Goal: Ask a question

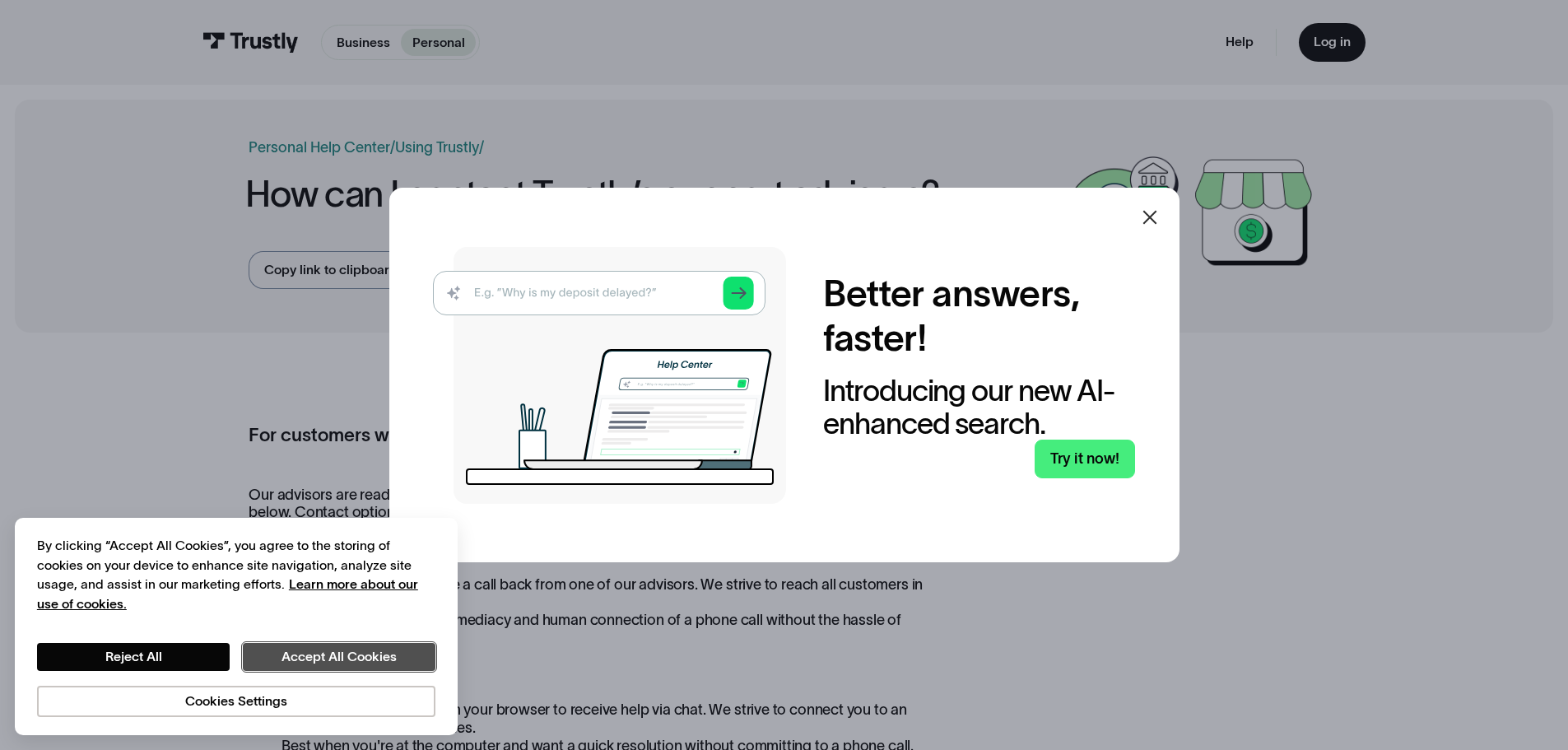
click at [370, 654] on button "Accept All Cookies" at bounding box center [339, 656] width 192 height 28
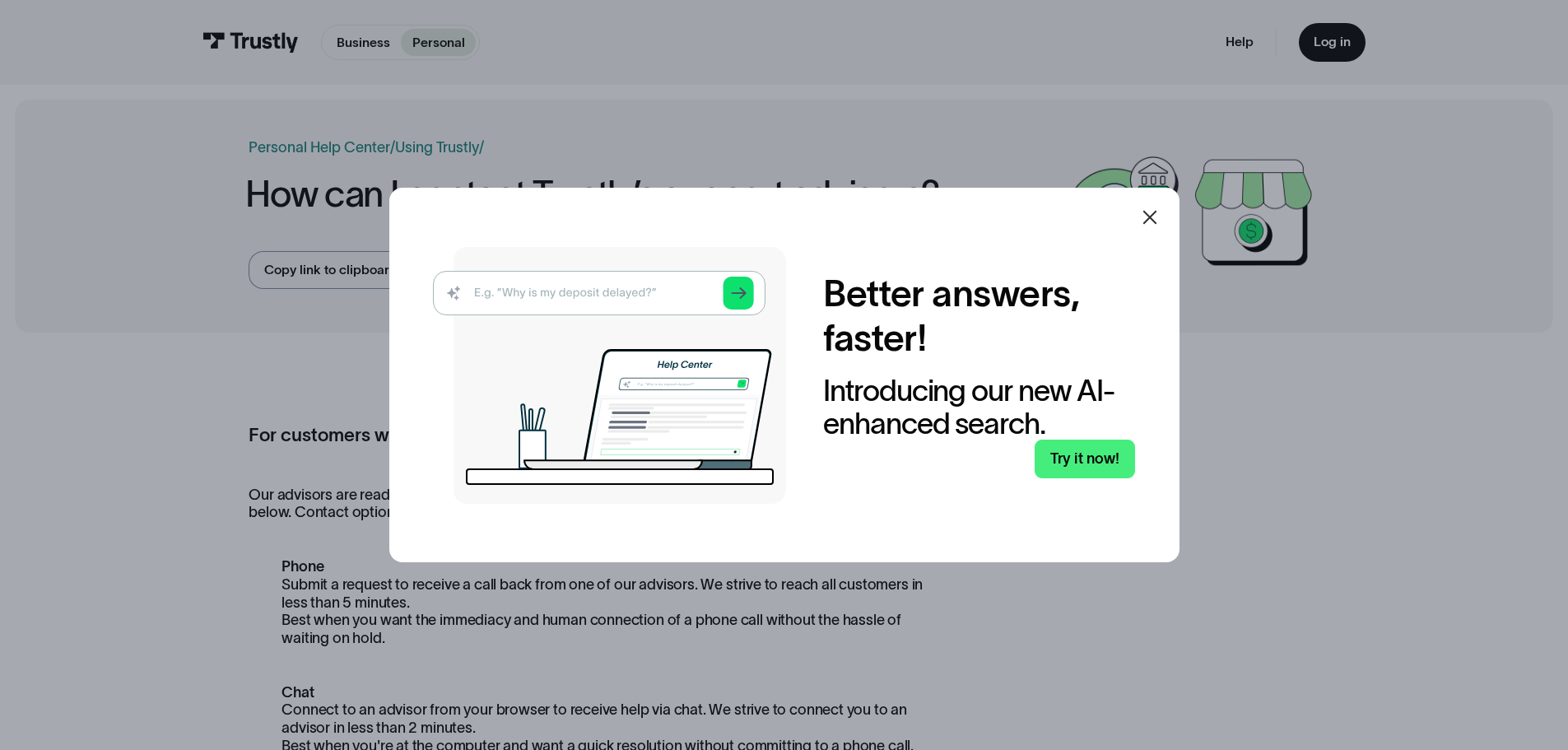
click at [1160, 215] on icon at bounding box center [1149, 217] width 19 height 19
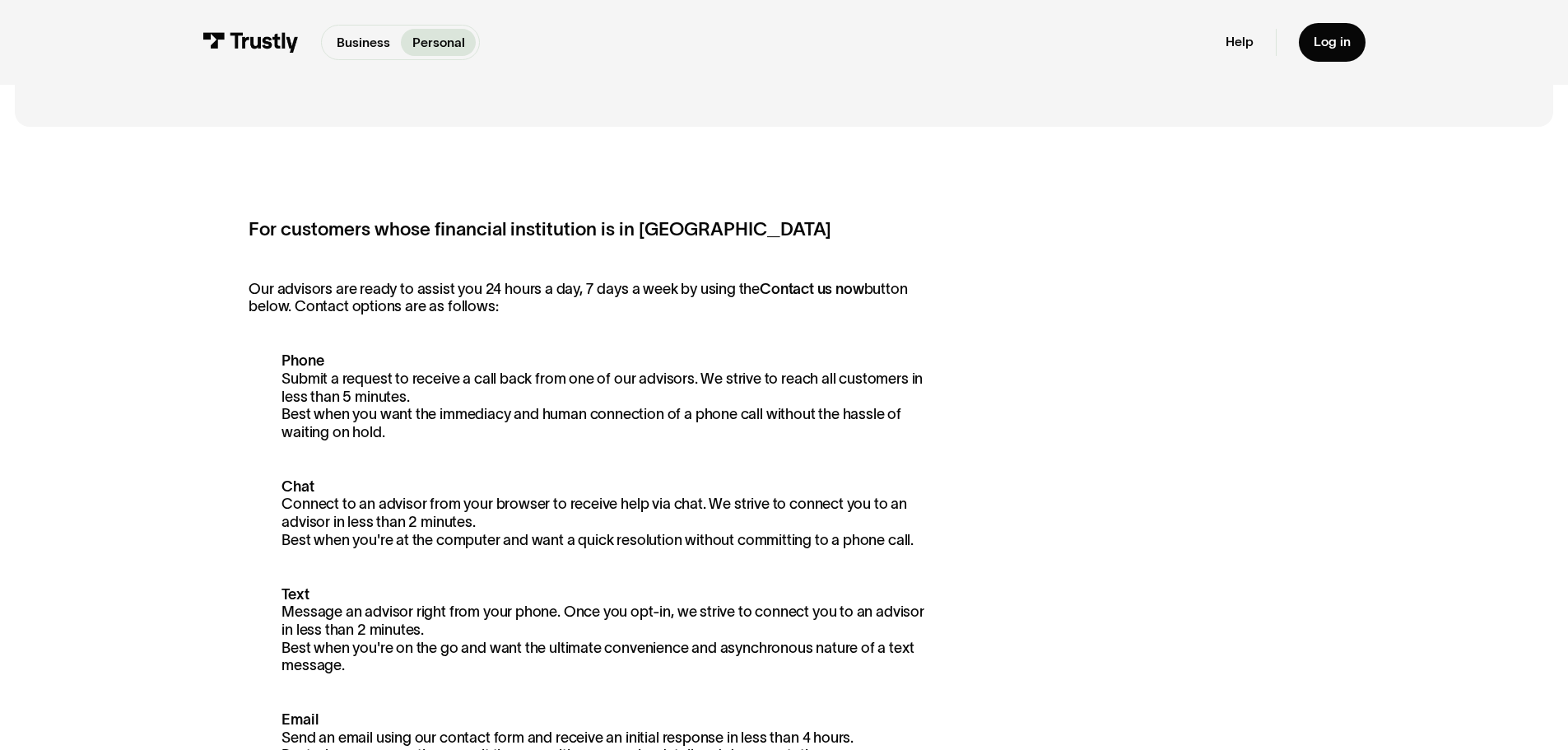
scroll to position [208, 0]
click at [304, 481] on strong "Chat" at bounding box center [298, 484] width 32 height 17
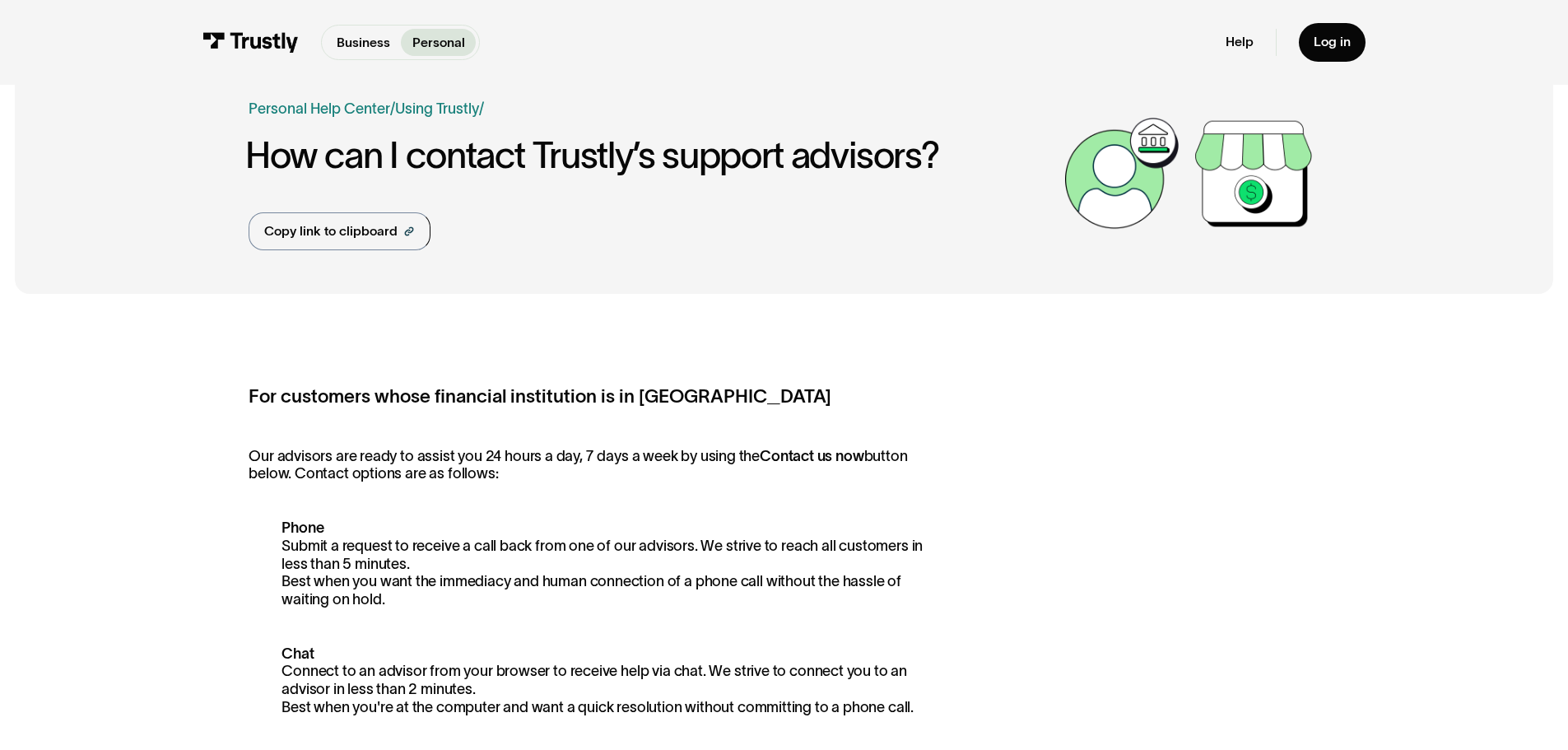
scroll to position [40, 0]
click at [253, 36] on img at bounding box center [251, 42] width 96 height 20
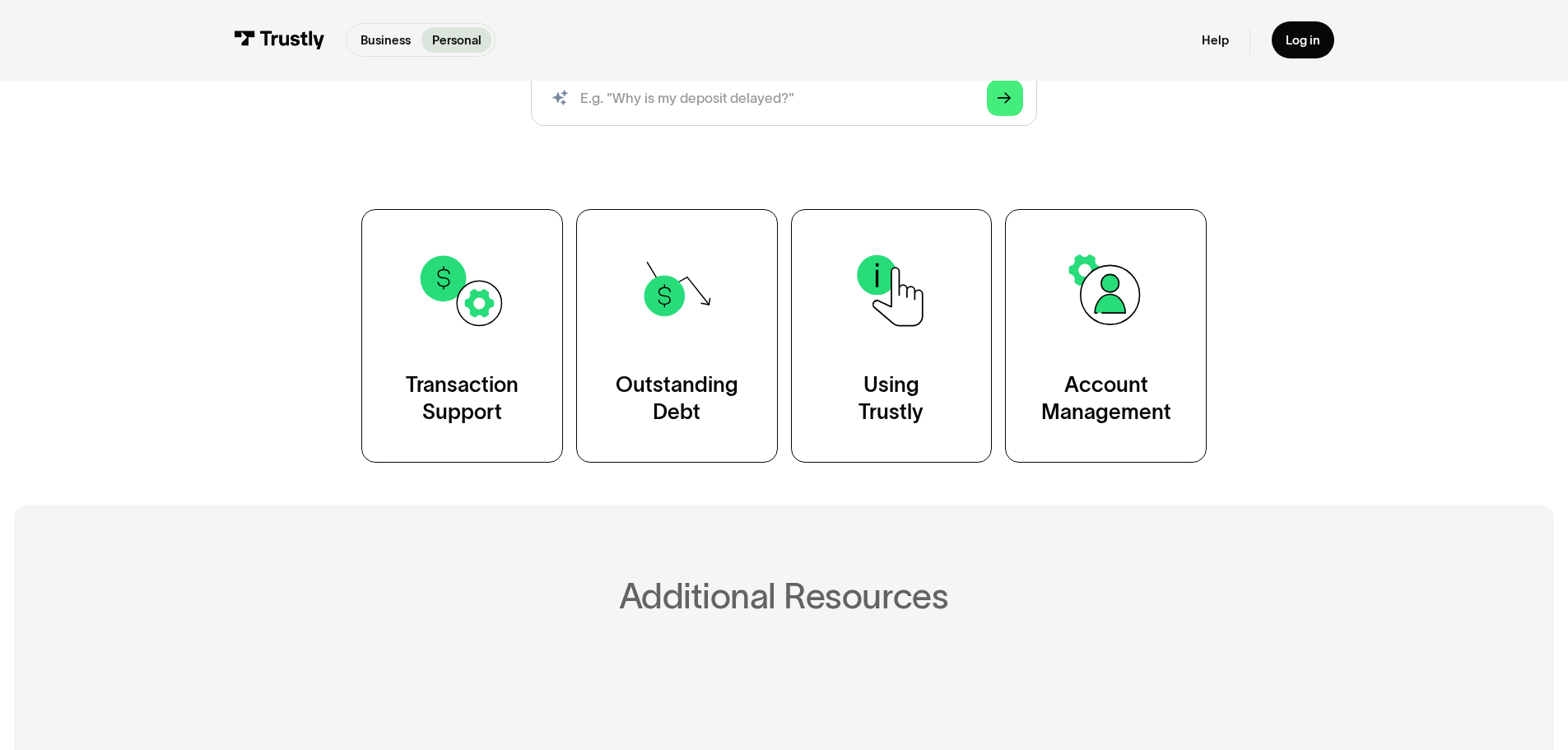
scroll to position [243, 0]
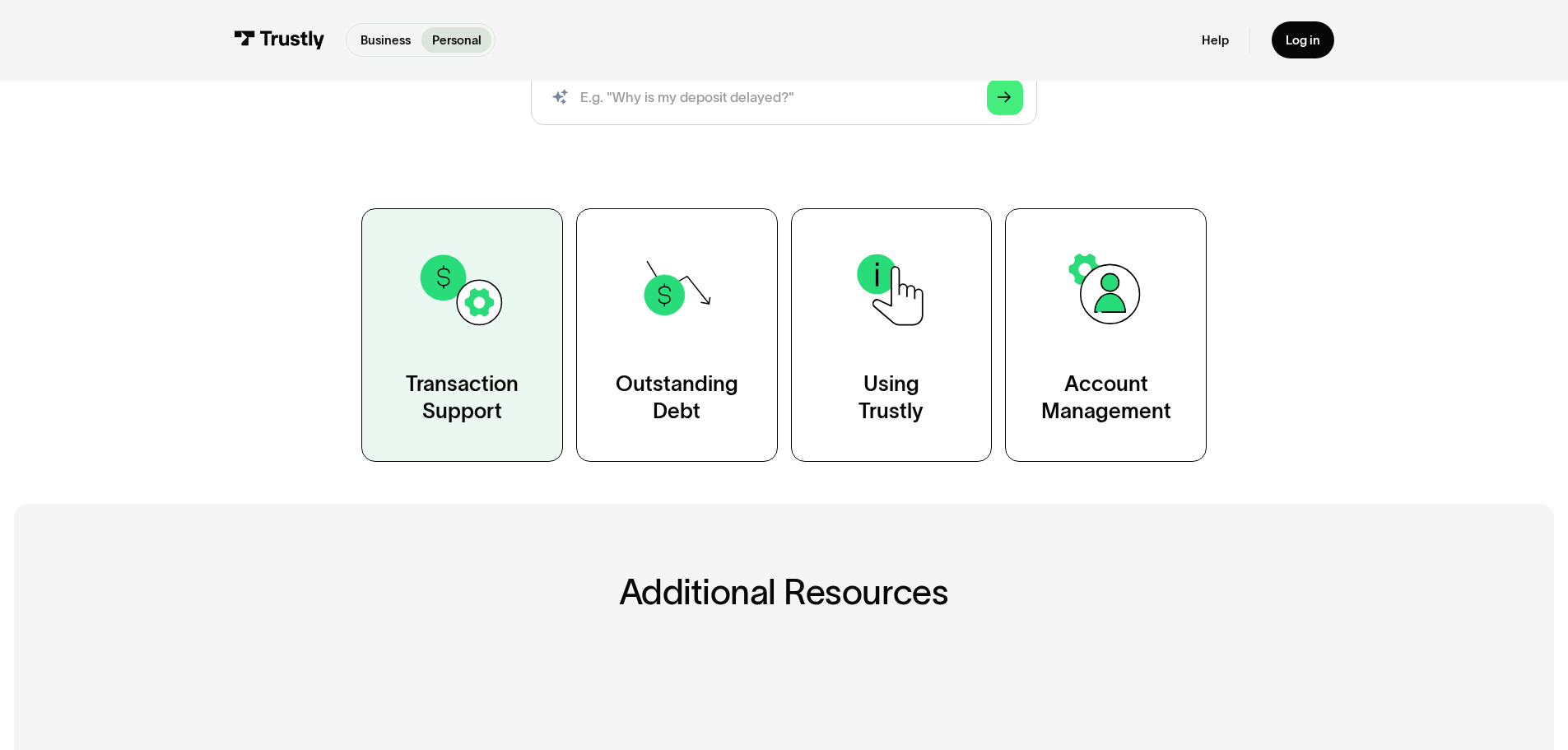
click at [463, 386] on div "Transaction Support" at bounding box center [462, 398] width 113 height 56
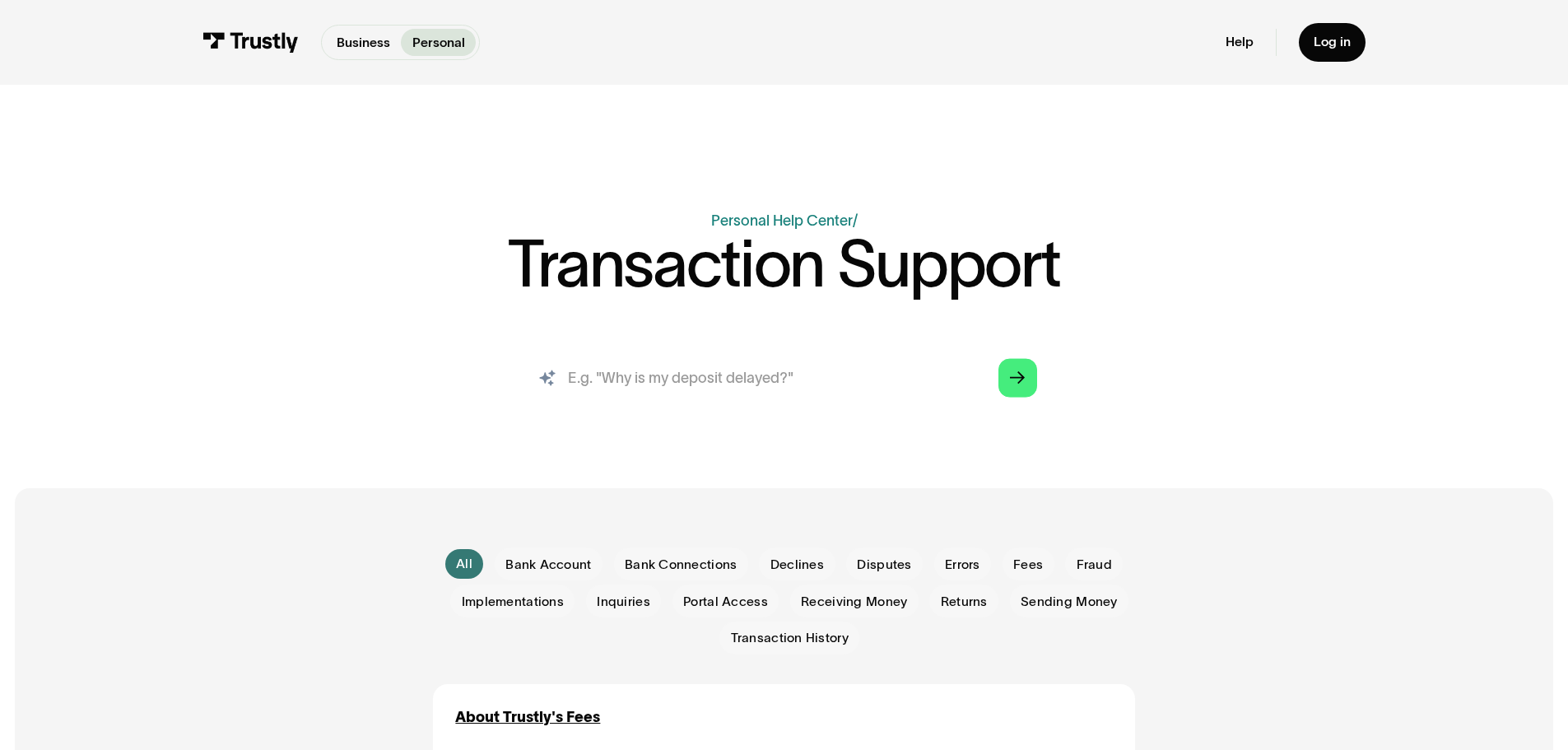
click at [866, 376] on input "search" at bounding box center [784, 378] width 535 height 59
type input "deposit saying not sent"
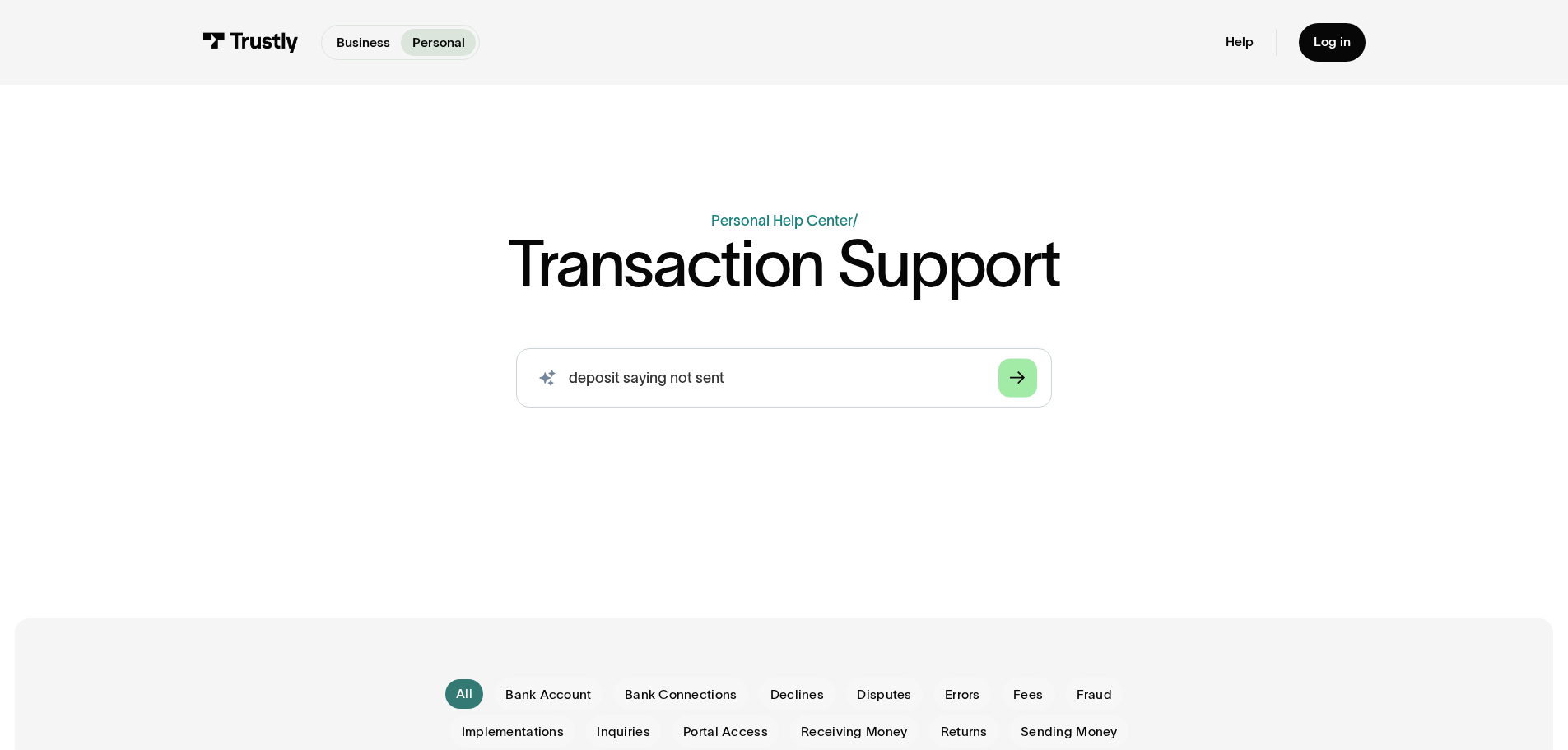
click at [1023, 382] on icon "Arrow Right" at bounding box center [1018, 378] width 15 height 16
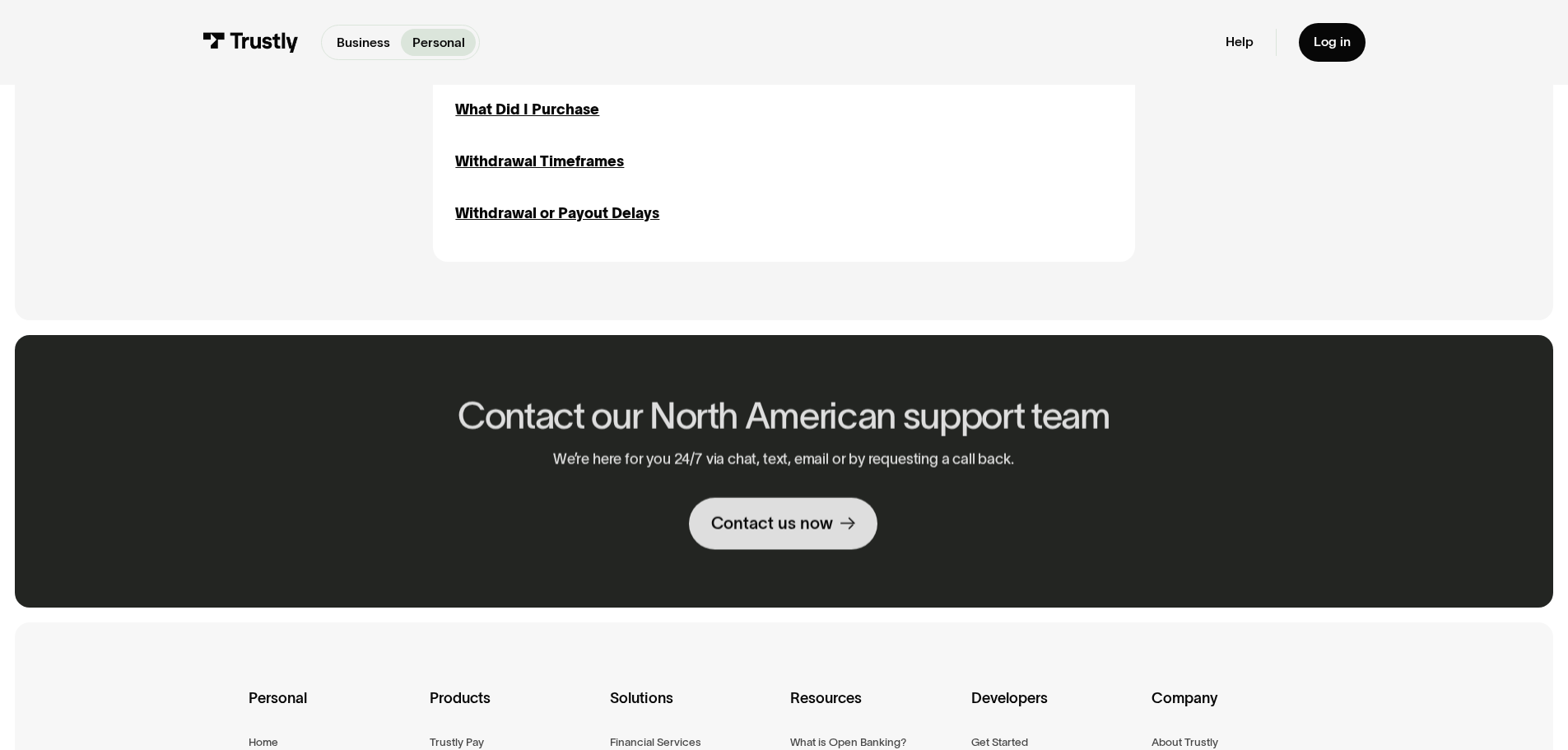
scroll to position [2794, 0]
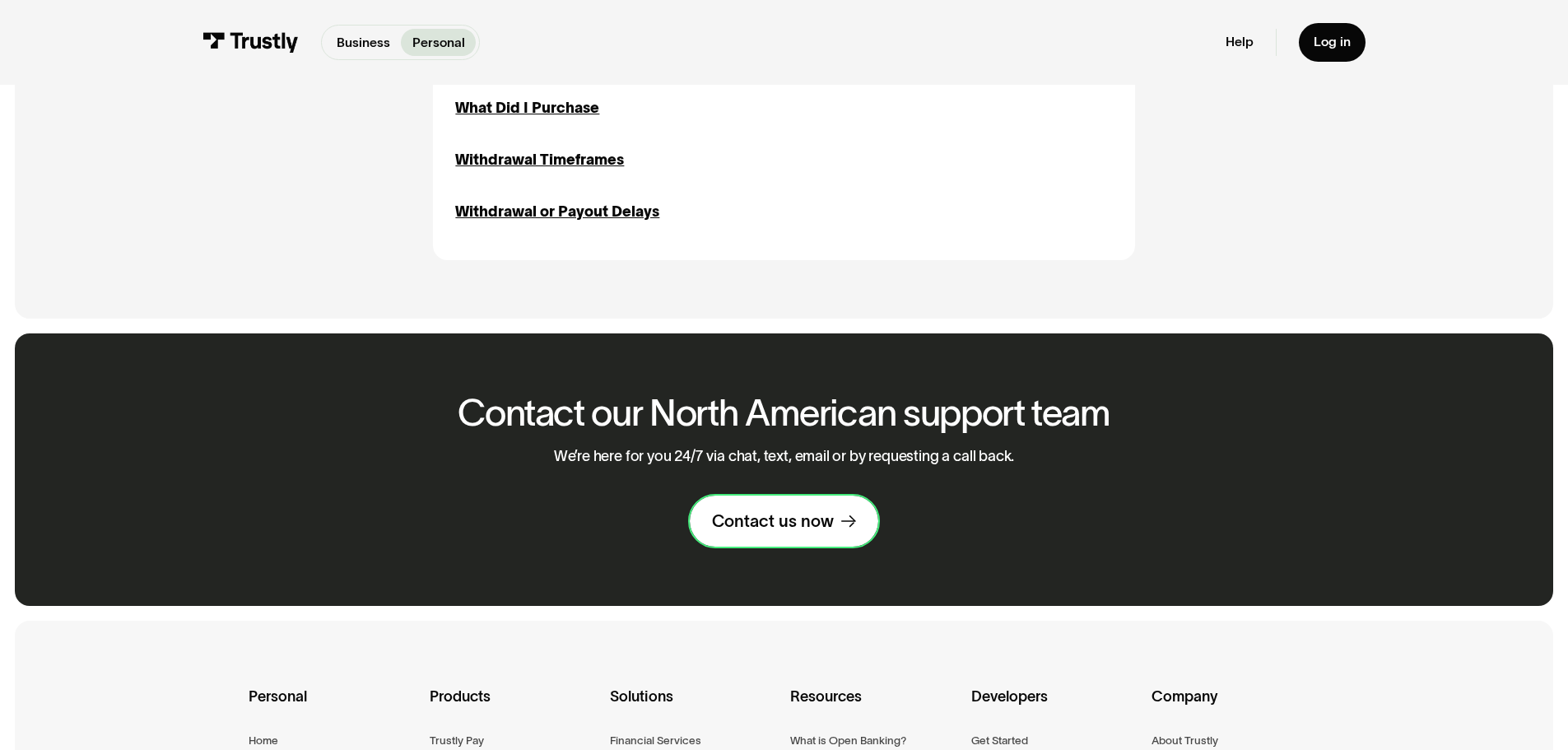
click at [763, 530] on div "Contact us now" at bounding box center [773, 521] width 122 height 21
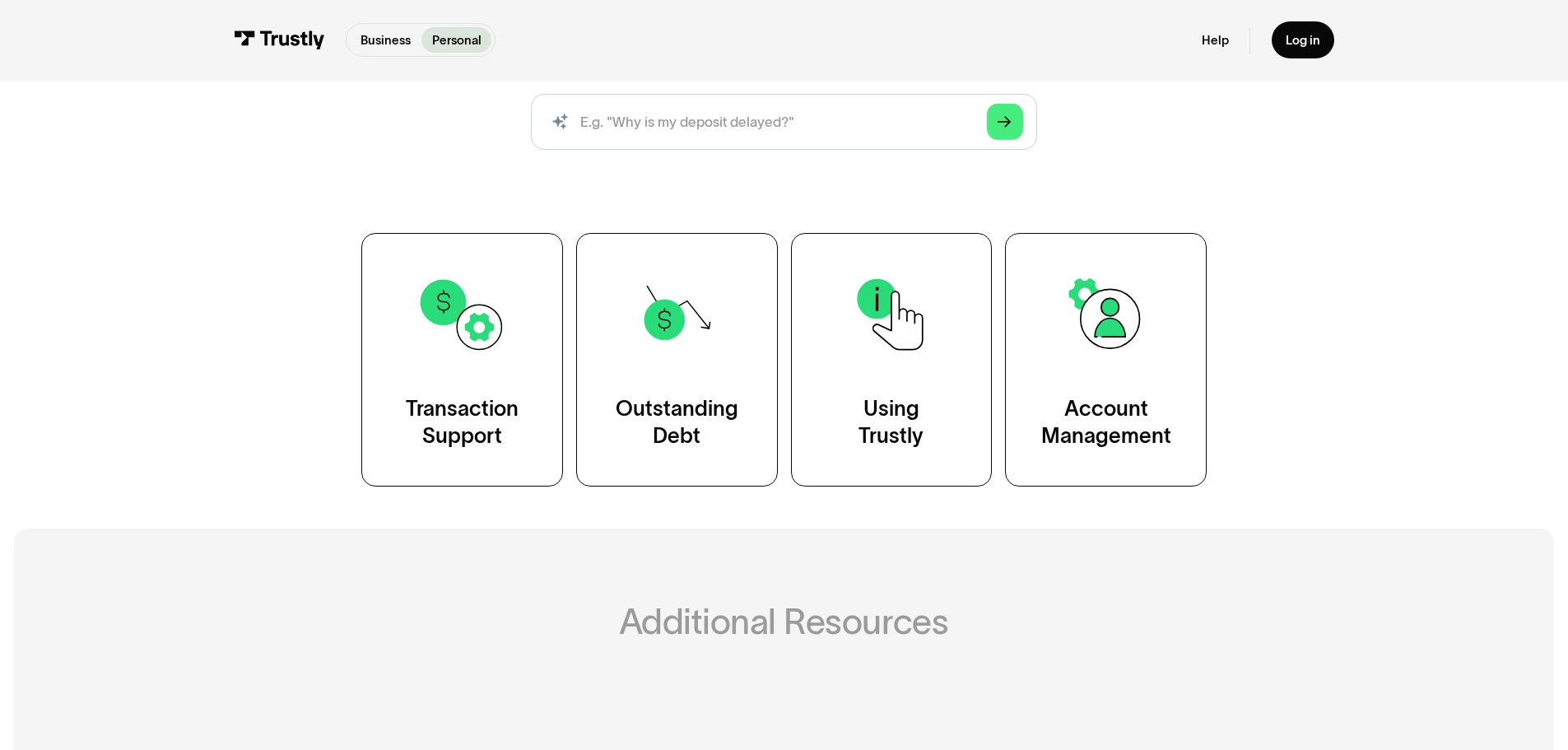
scroll to position [219, 0]
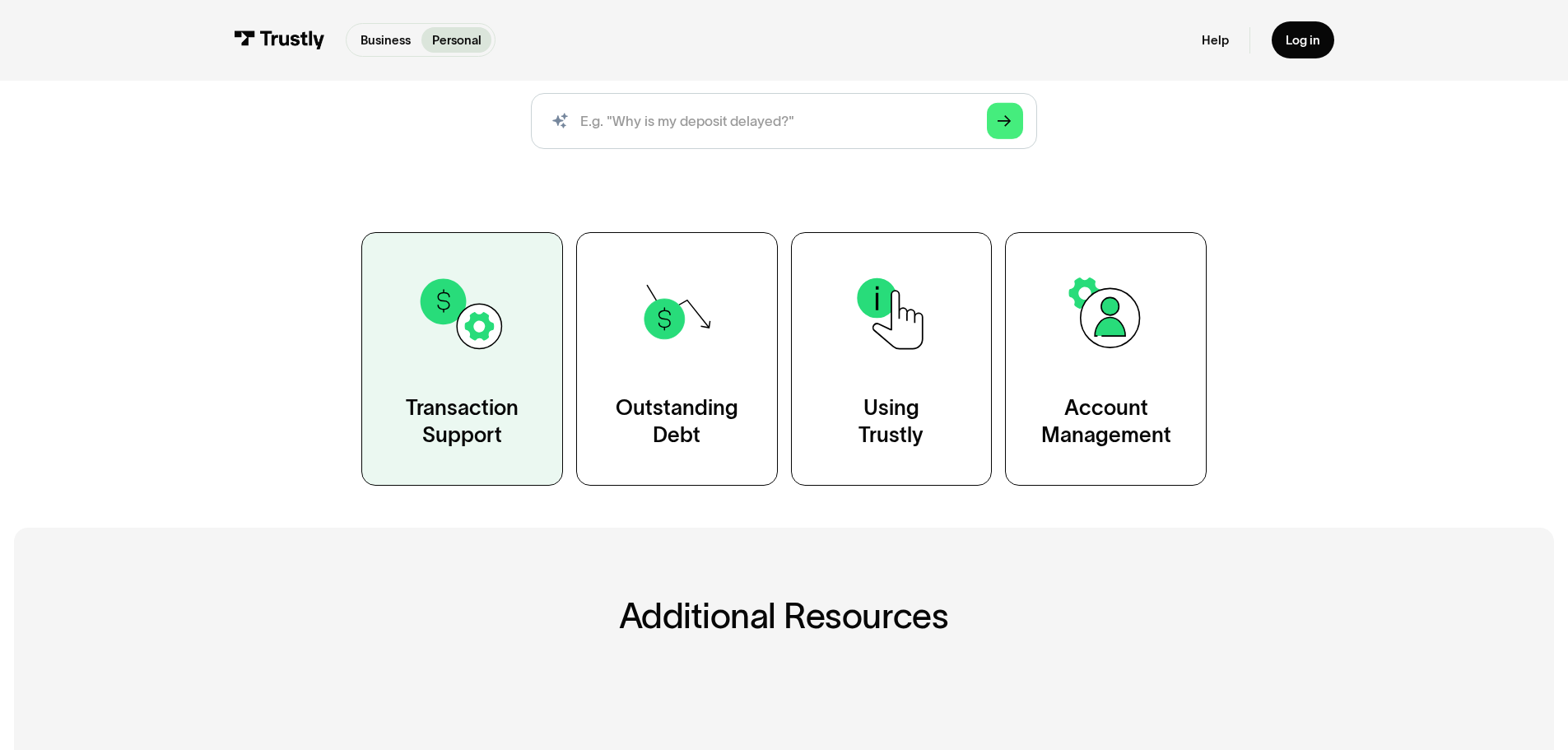
click at [463, 439] on div "Transaction Support" at bounding box center [462, 422] width 113 height 56
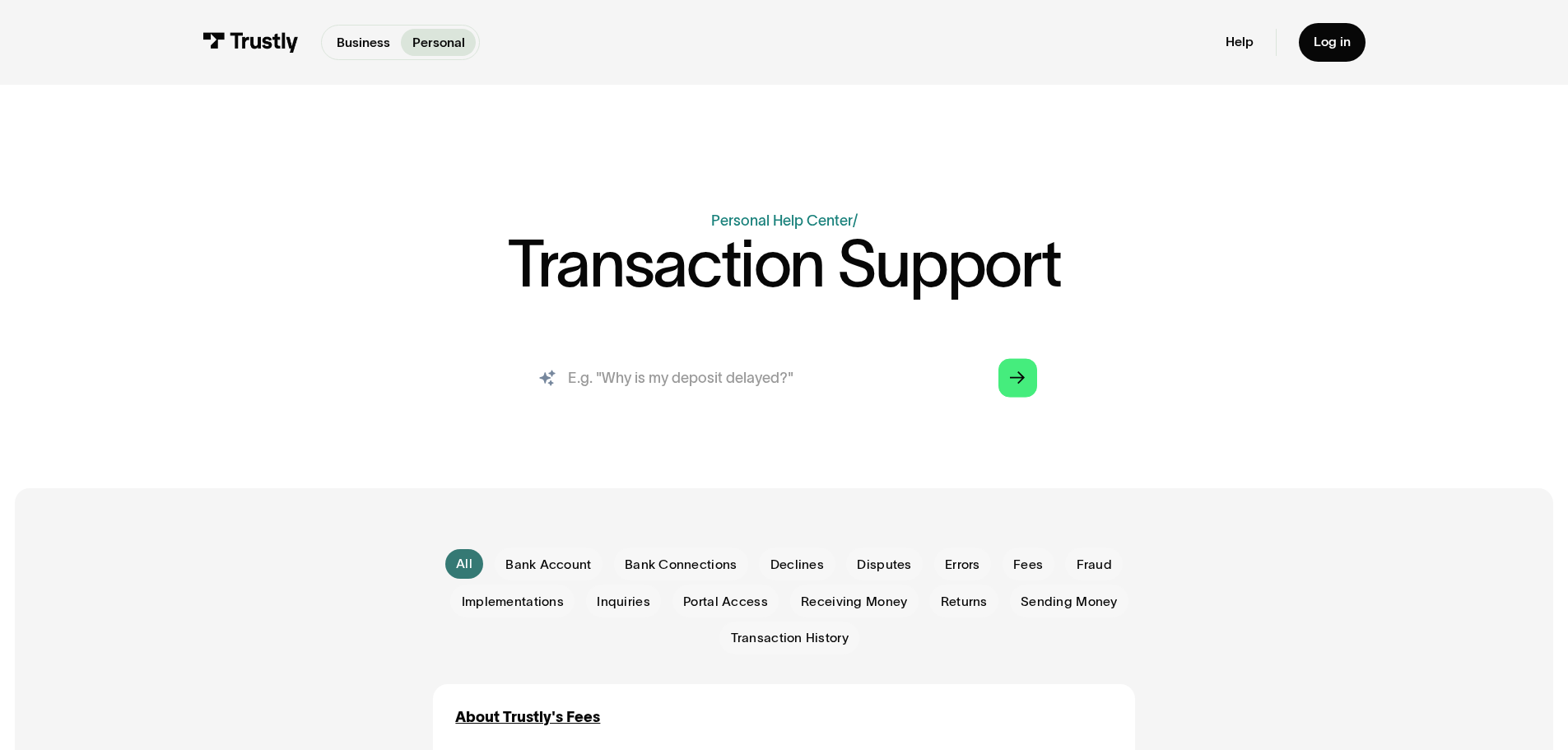
click at [728, 388] on input "search" at bounding box center [784, 378] width 535 height 59
type input "deposit delayed"
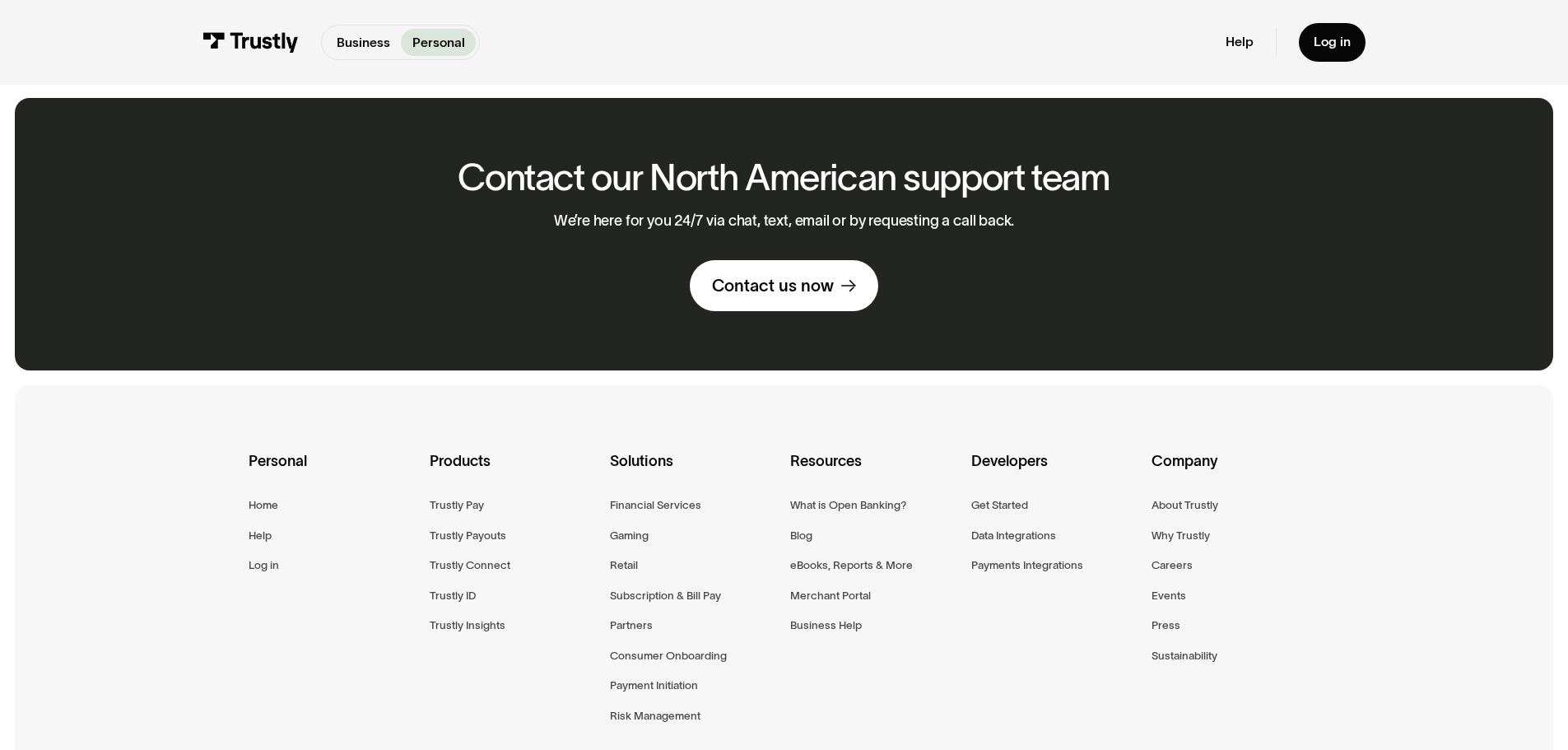
scroll to position [2871, 0]
click at [795, 297] on div "Contact us now" at bounding box center [773, 286] width 122 height 21
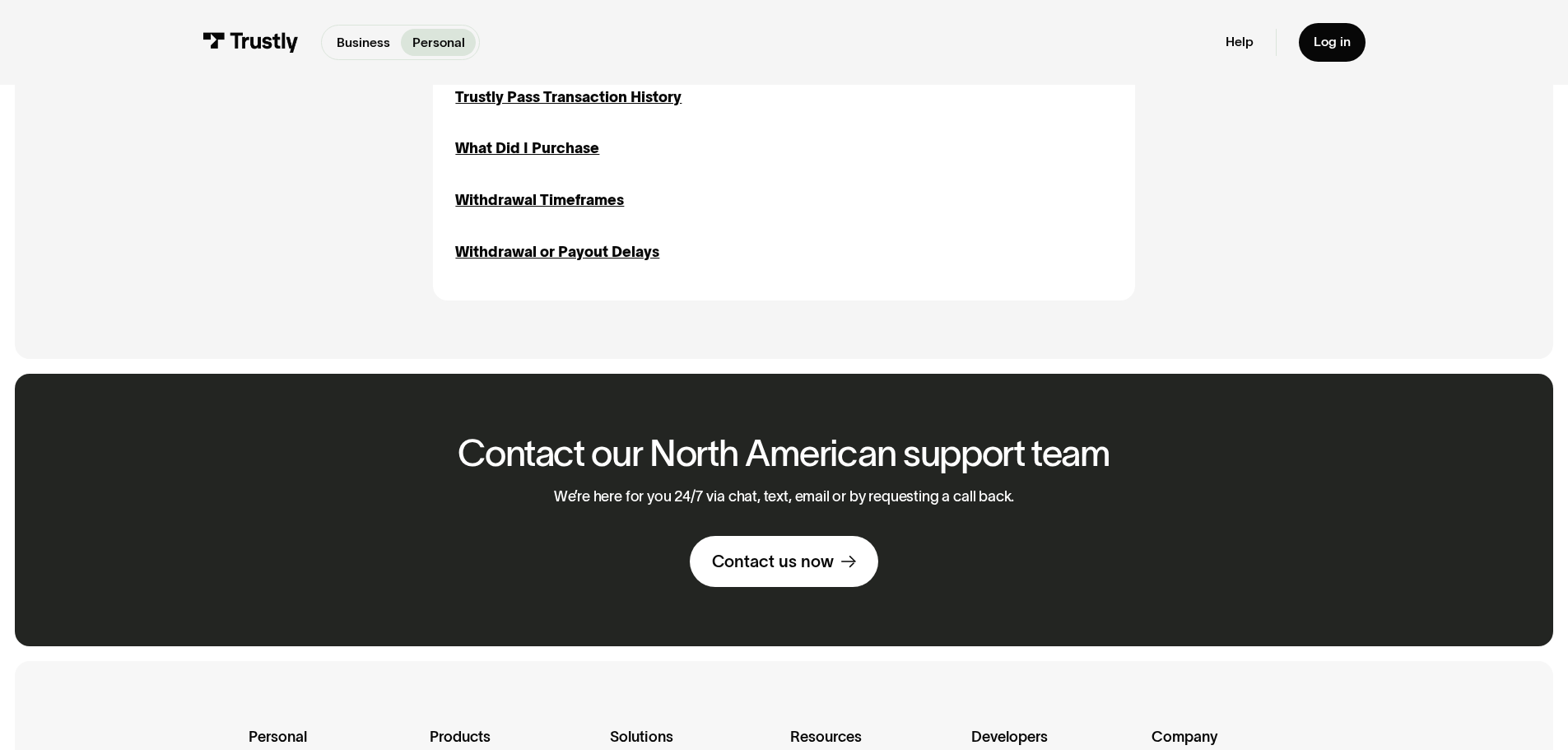
scroll to position [2323, 0]
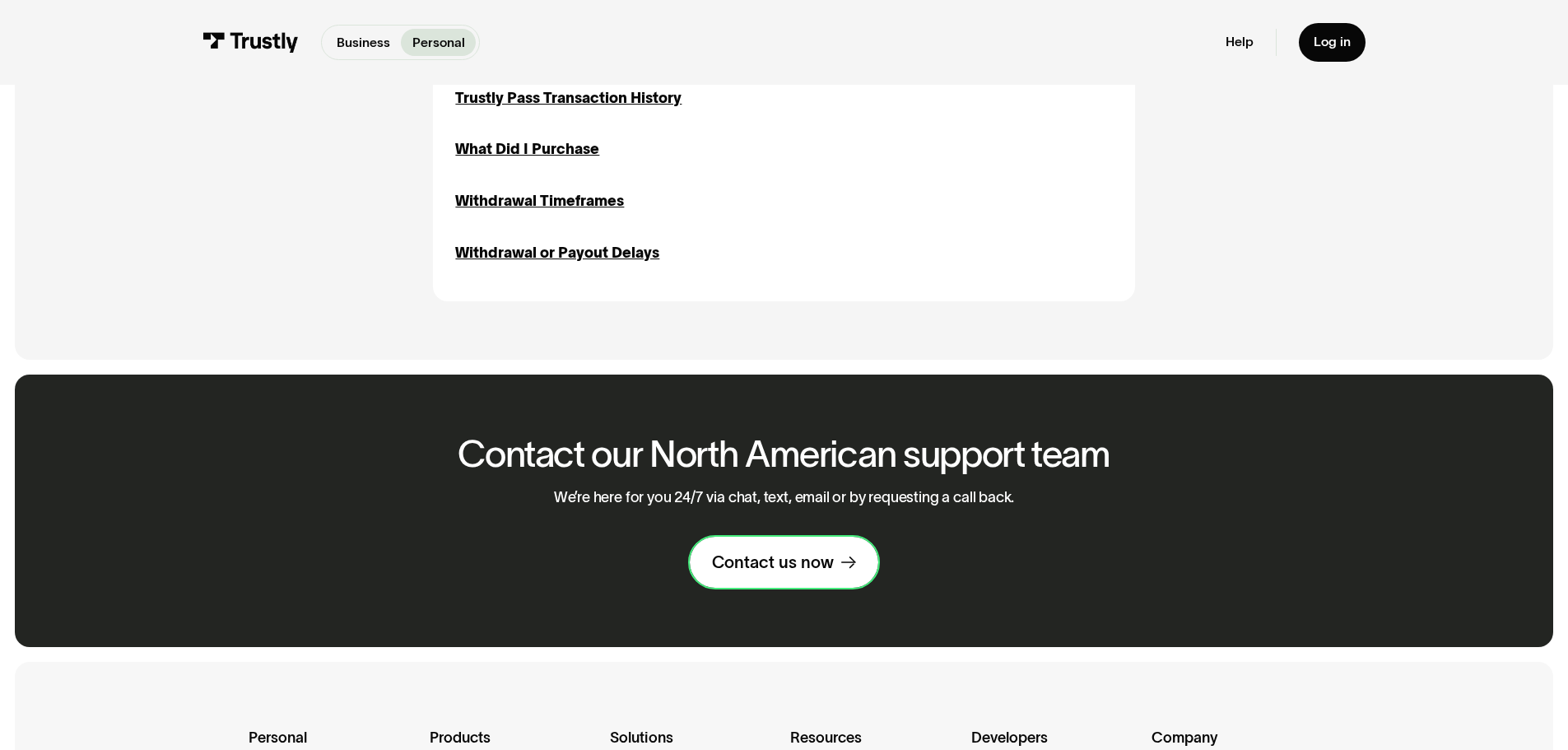
click at [791, 567] on div "Contact us now" at bounding box center [773, 561] width 122 height 21
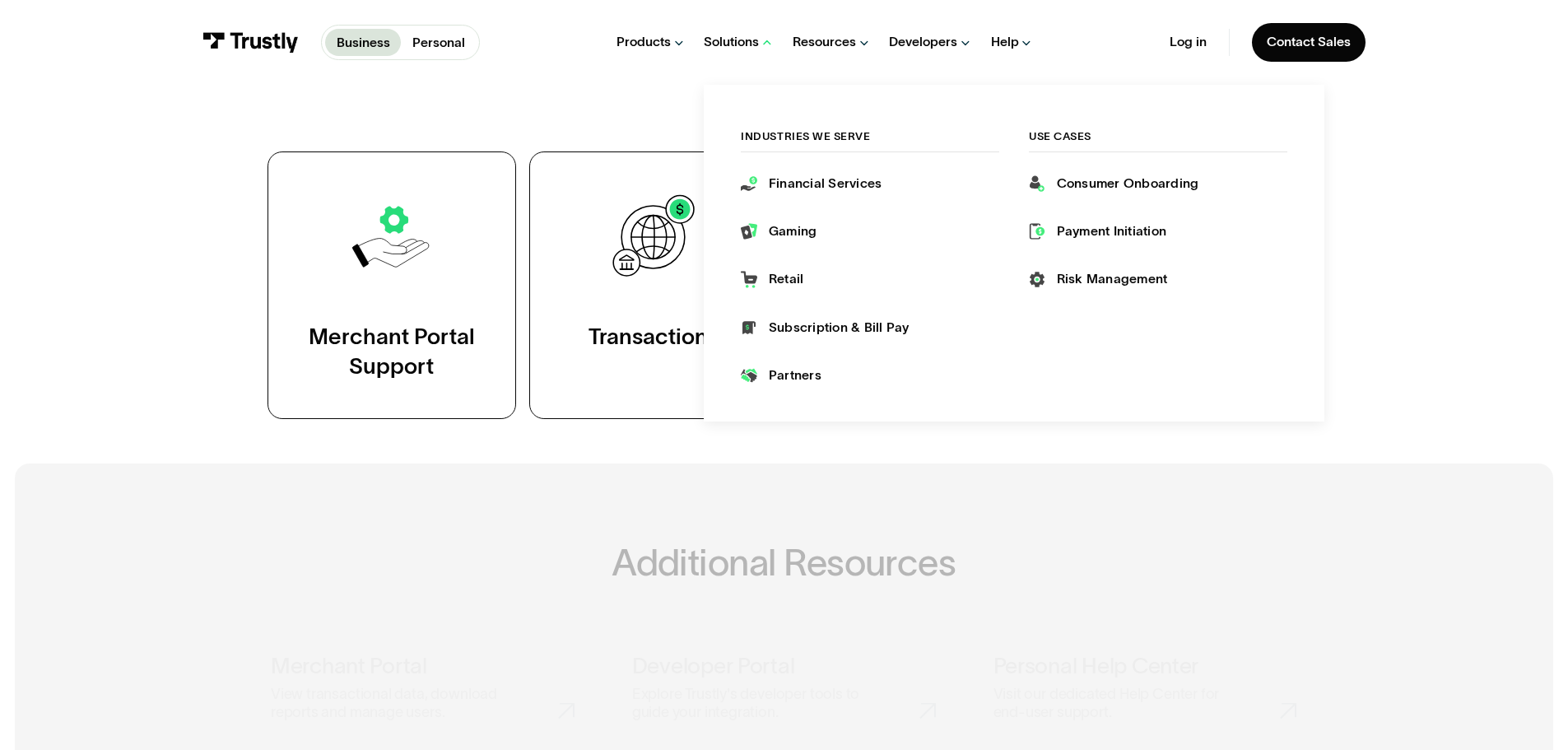
scroll to position [326, 0]
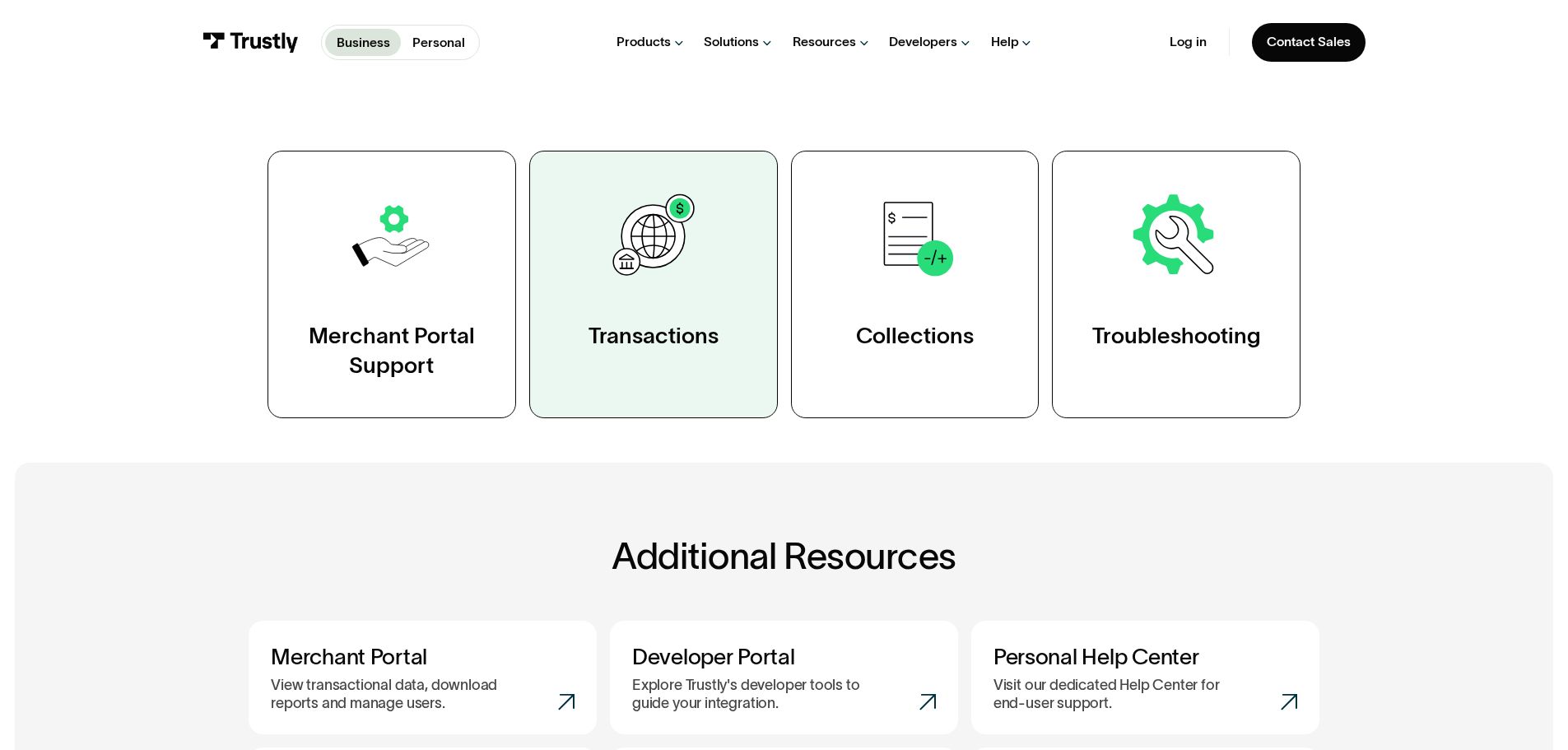
click at [653, 293] on link "Transactions" at bounding box center [653, 283] width 249 height 267
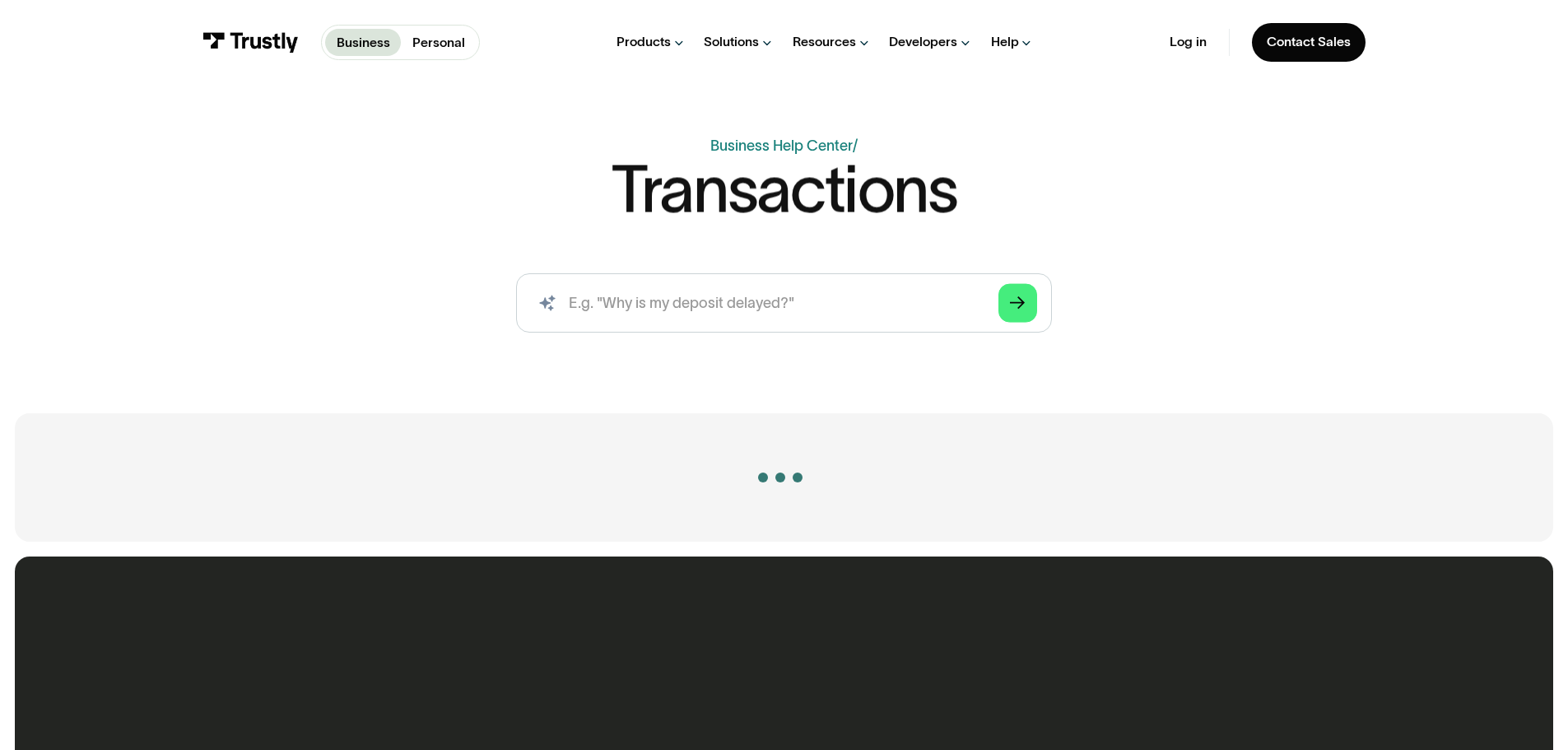
scroll to position [78, 0]
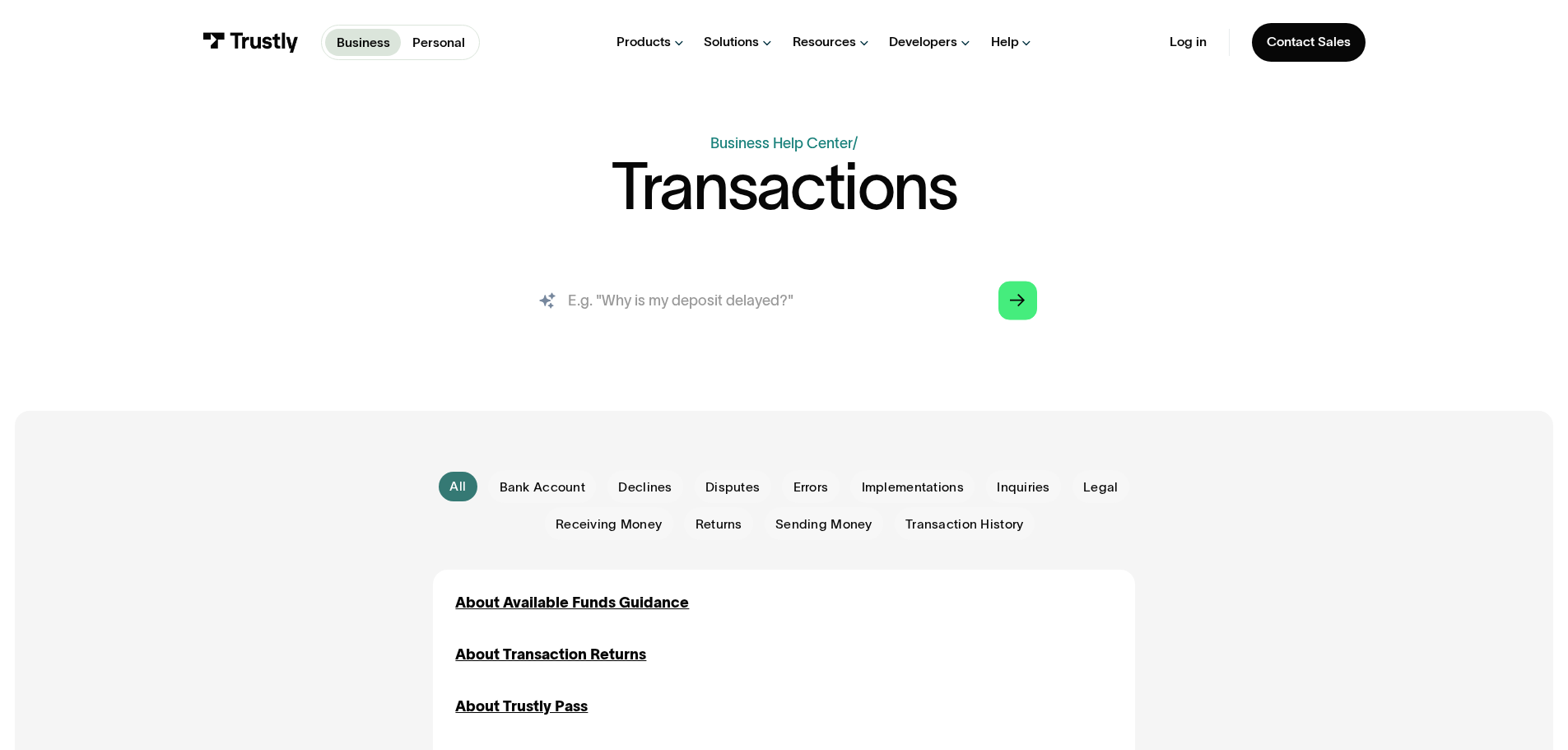
click at [707, 300] on input "search" at bounding box center [784, 300] width 535 height 59
type input "payment not sent"
click at [1019, 302] on polygon "Search" at bounding box center [1018, 299] width 15 height 13
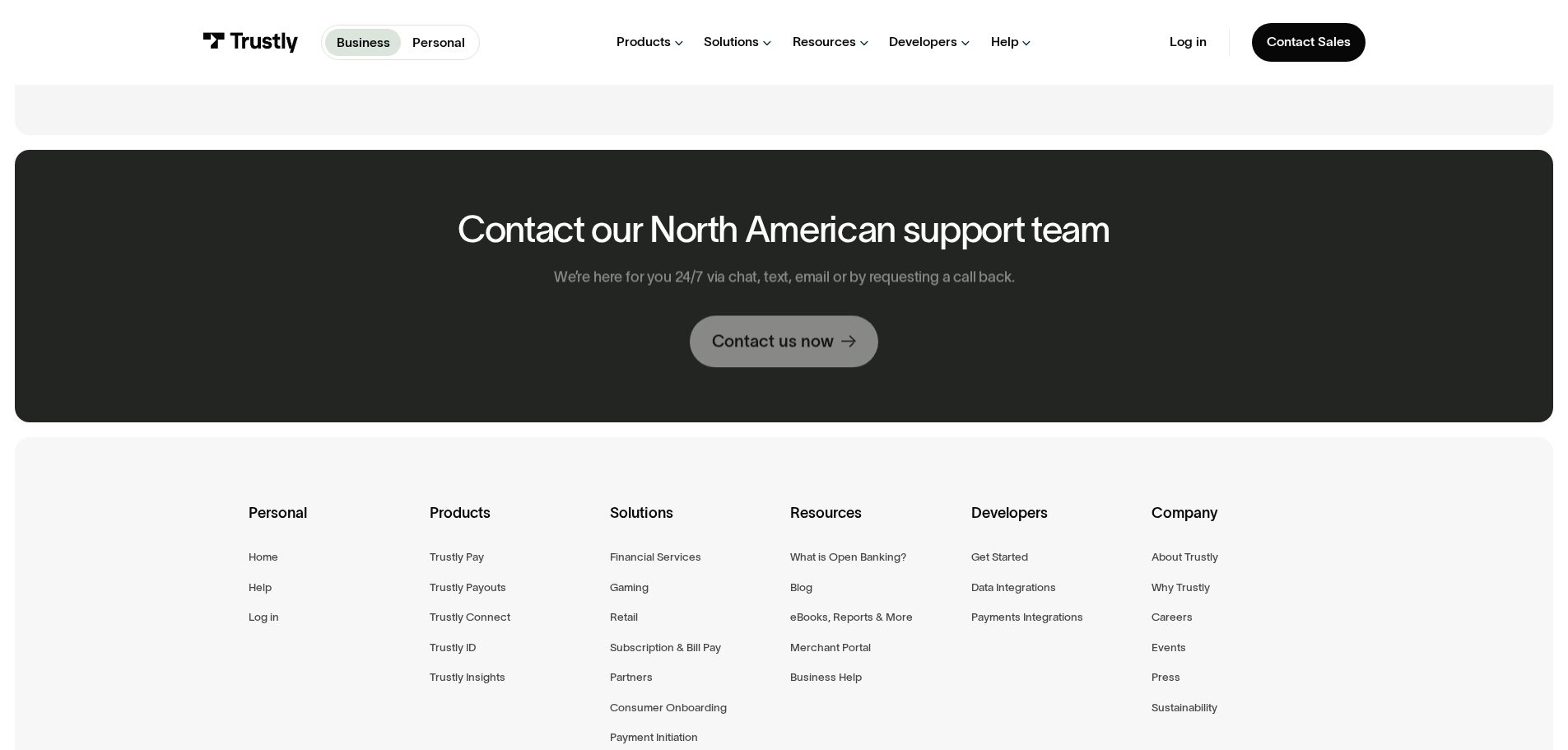
scroll to position [1639, 0]
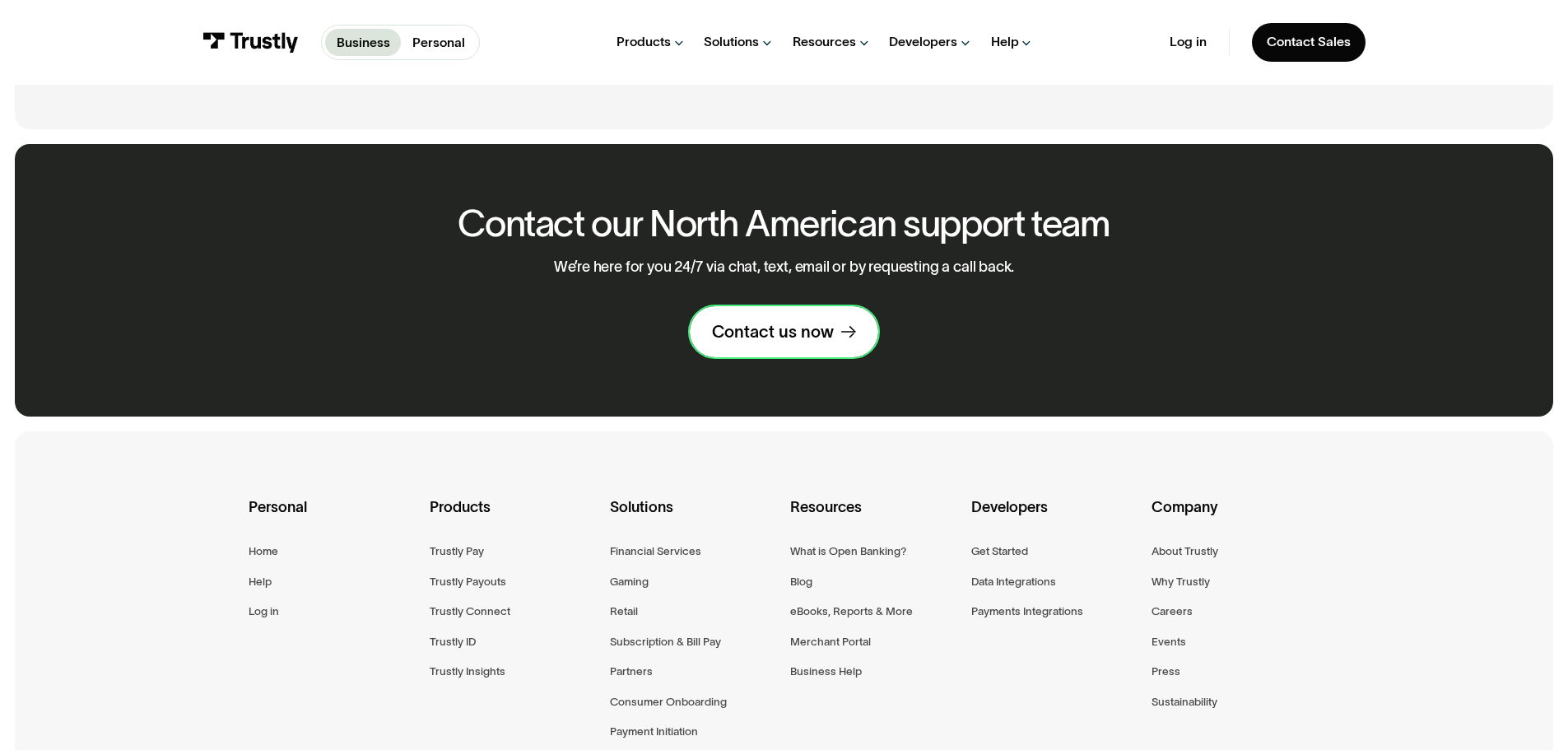
click at [803, 343] on div "Contact us now" at bounding box center [773, 331] width 122 height 21
